Goal: Information Seeking & Learning: Learn about a topic

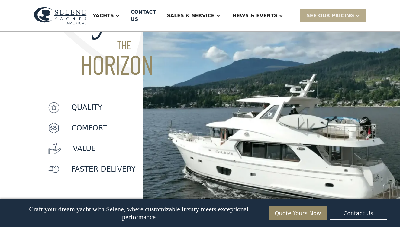
scroll to position [523, 0]
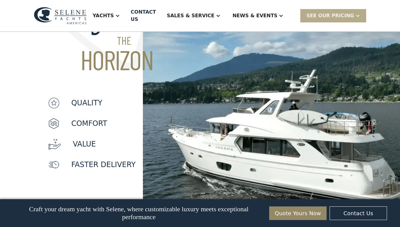
click at [56, 97] on img at bounding box center [53, 102] width 11 height 11
click at [82, 97] on p "quality" at bounding box center [86, 102] width 31 height 11
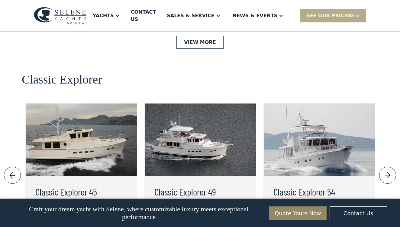
scroll to position [1283, 0]
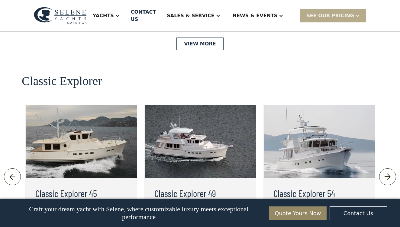
click at [386, 172] on img at bounding box center [388, 177] width 10 height 10
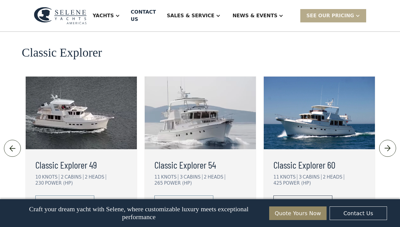
scroll to position [1311, 0]
click at [311, 198] on div "view details" at bounding box center [298, 201] width 34 height 7
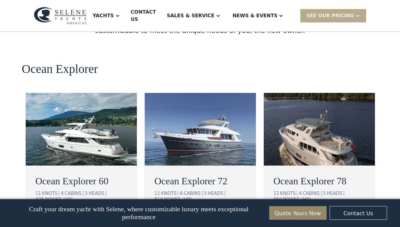
scroll to position [1070, 0]
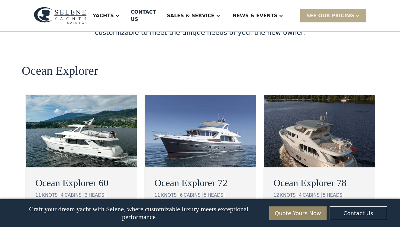
click at [67, 216] on div "view details" at bounding box center [60, 219] width 34 height 7
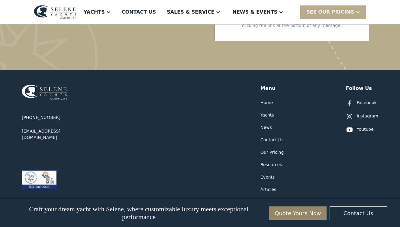
scroll to position [1912, 0]
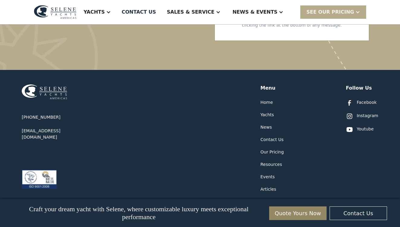
click at [269, 112] on div "Yachts" at bounding box center [268, 115] width 14 height 6
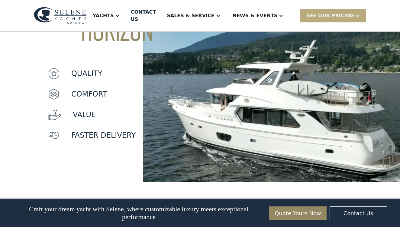
scroll to position [552, 0]
